Goal: Register for event/course

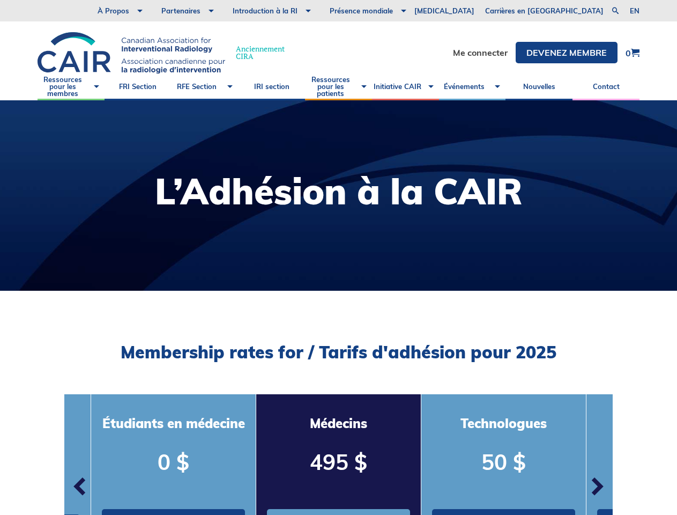
click at [338, 257] on div at bounding box center [338, 195] width 677 height 190
click at [616, 11] on link at bounding box center [615, 10] width 13 height 13
click at [80, 488] on span "button" at bounding box center [80, 486] width 32 height 32
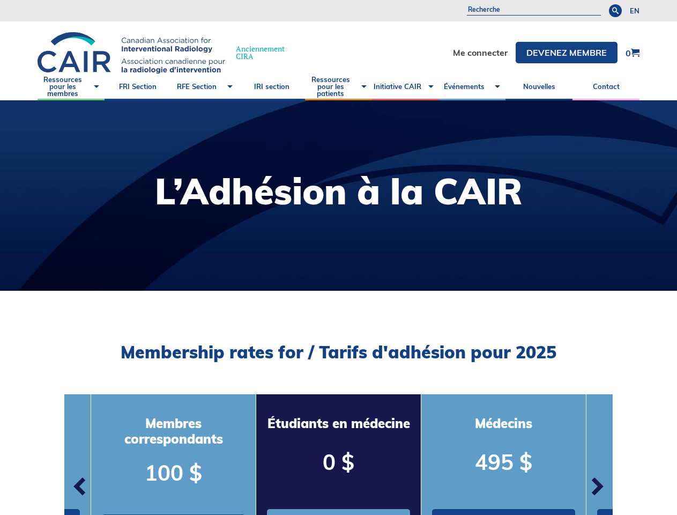
click at [338, 449] on div "Étudiants en médecine 0 $ Ajouter au panier" at bounding box center [338, 475] width 165 height 163
